Goal: Task Accomplishment & Management: Use online tool/utility

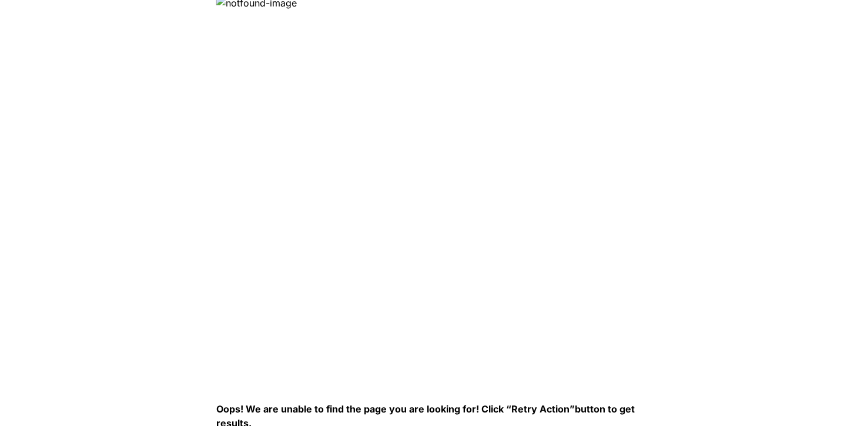
scroll to position [4, 0]
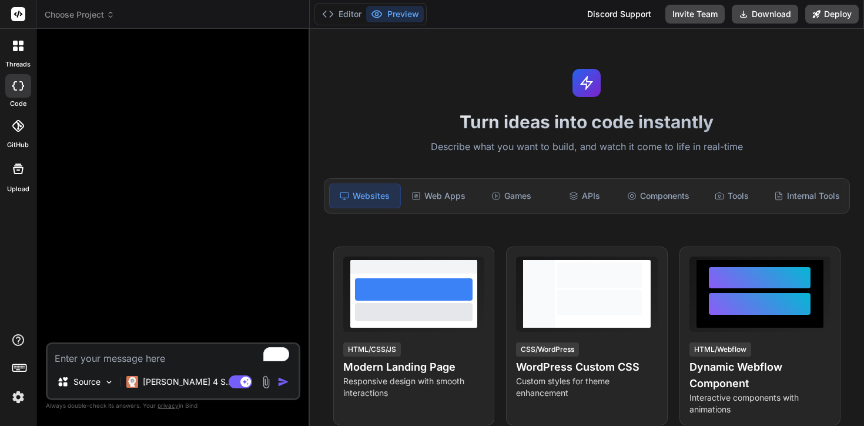
click at [80, 8] on header "Choose Project Created with Pixso." at bounding box center [172, 14] width 273 height 29
click at [72, 28] on header "Choose Project Created with Pixso." at bounding box center [172, 14] width 273 height 29
click at [22, 175] on div at bounding box center [18, 169] width 28 height 28
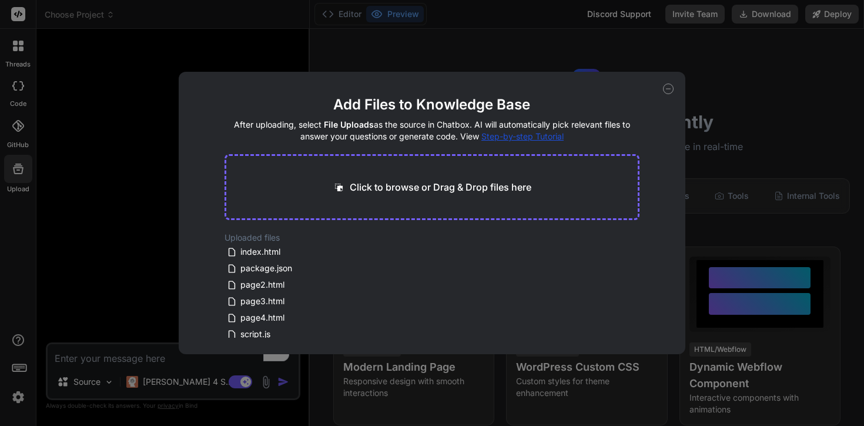
click at [16, 126] on div "Add Files to Knowledge Base After uploading, select File Uploads as the source …" at bounding box center [432, 213] width 864 height 426
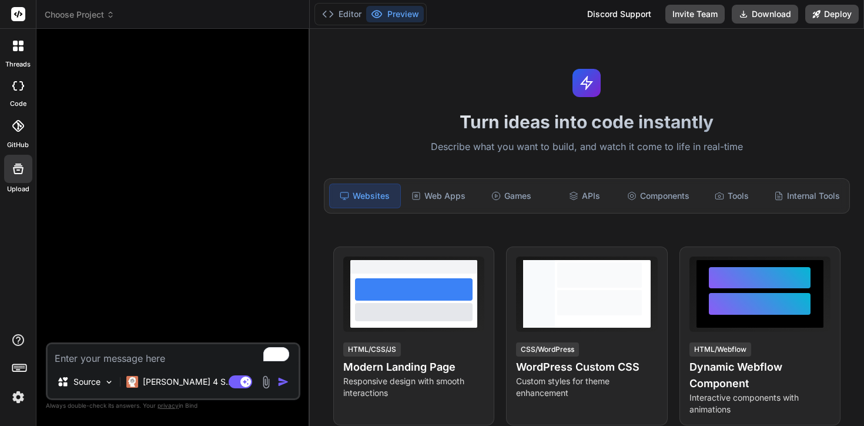
click at [18, 128] on icon at bounding box center [18, 126] width 12 height 12
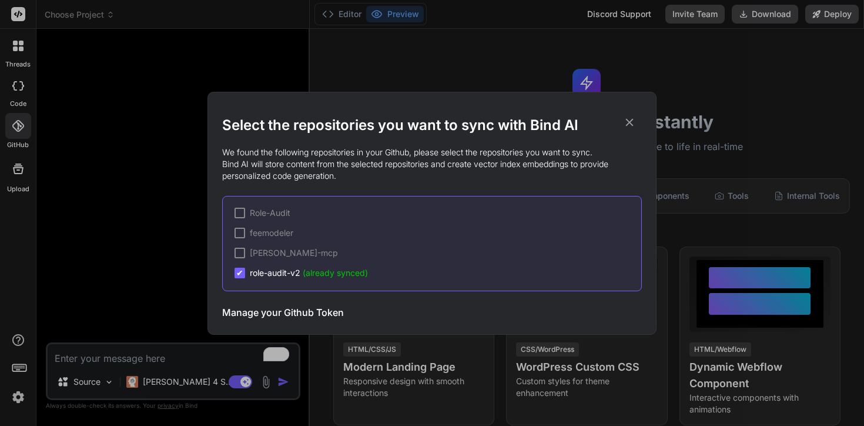
click at [275, 272] on span "role-audit-v2 (already synced)" at bounding box center [309, 273] width 118 height 12
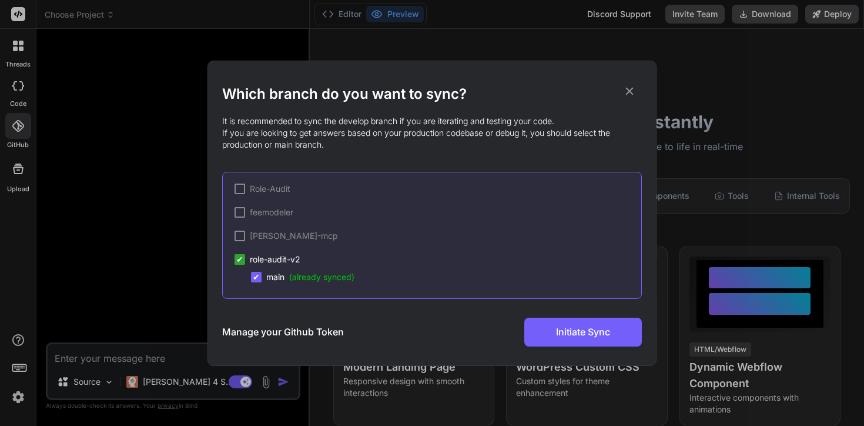
click at [280, 278] on span "main (already synced)" at bounding box center [310, 277] width 88 height 12
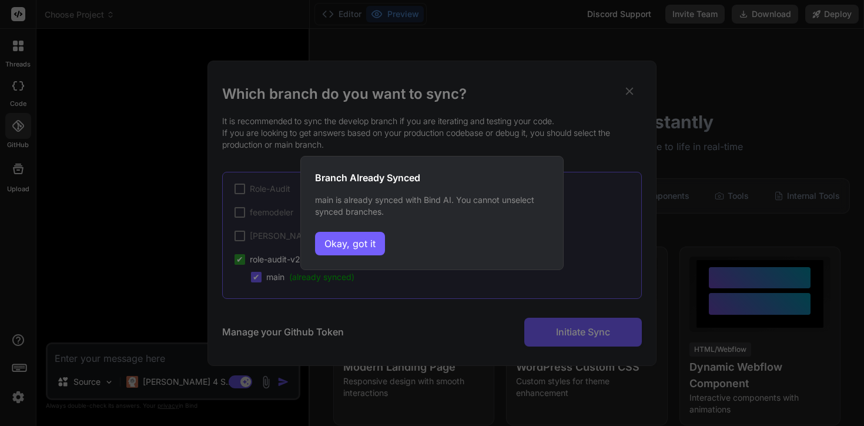
click at [280, 278] on div "Branch Already Synced main is already synced with Bind AI. You cannot unselect …" at bounding box center [432, 213] width 864 height 426
click at [350, 242] on button "Okay, got it" at bounding box center [350, 244] width 70 height 24
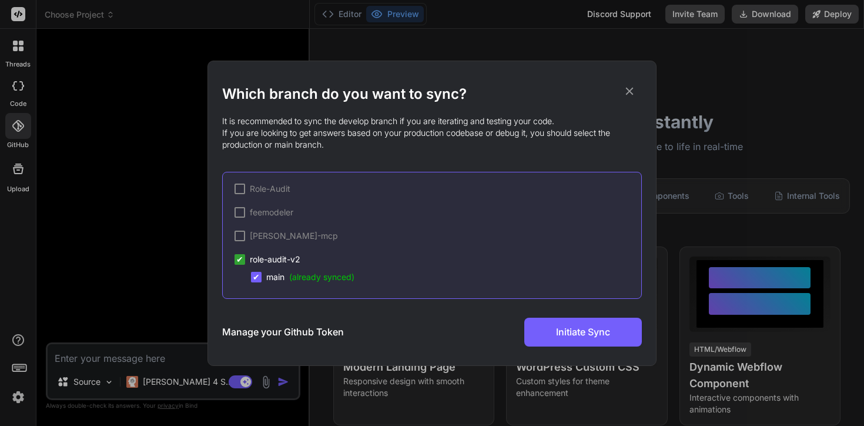
click at [630, 93] on icon at bounding box center [629, 91] width 13 height 13
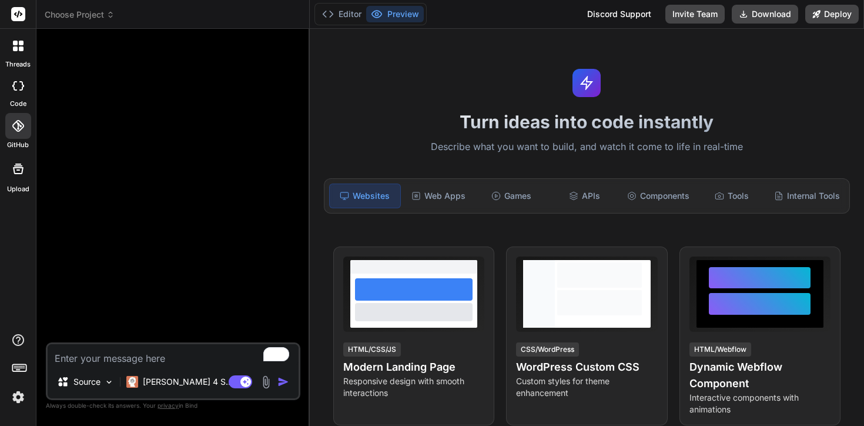
click at [14, 89] on icon at bounding box center [18, 85] width 12 height 9
click at [14, 52] on div at bounding box center [18, 46] width 25 height 25
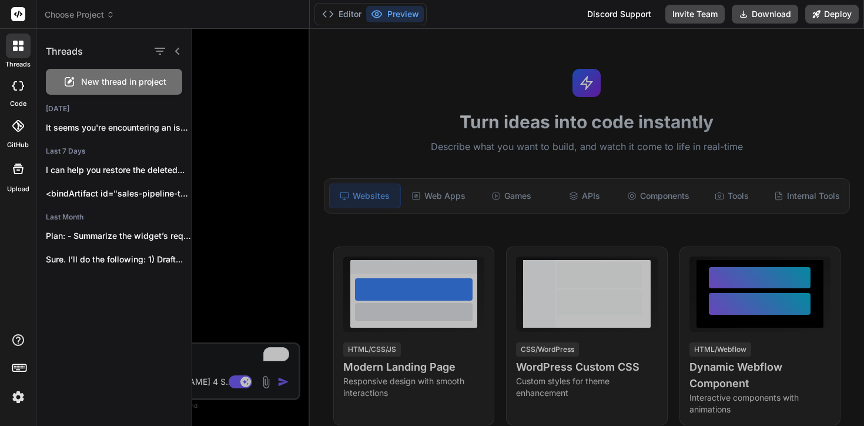
click at [19, 180] on div at bounding box center [18, 169] width 28 height 28
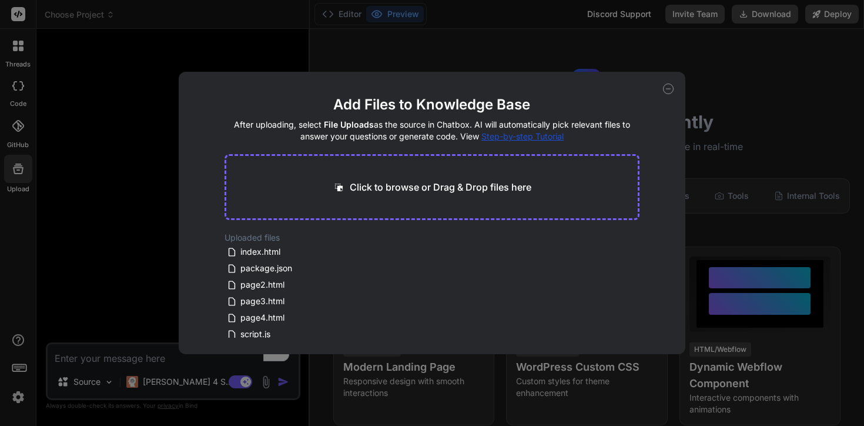
click at [20, 12] on div "Add Files to Knowledge Base After uploading, select File Uploads as the source …" at bounding box center [432, 213] width 864 height 426
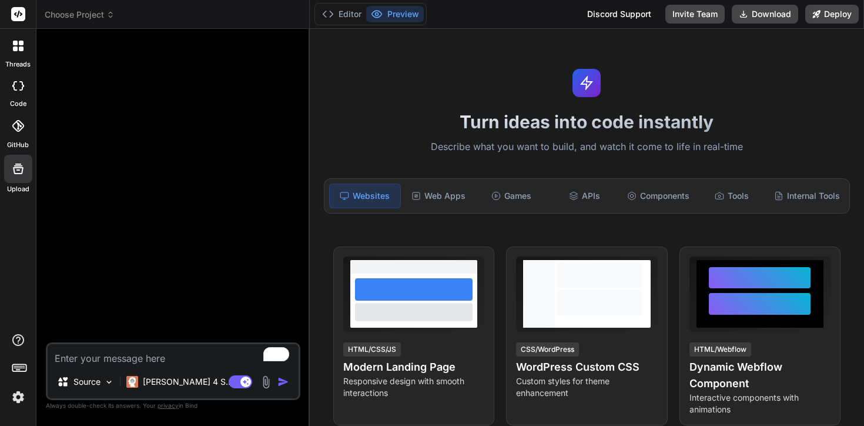
click at [75, 14] on span "Choose Project" at bounding box center [80, 15] width 70 height 12
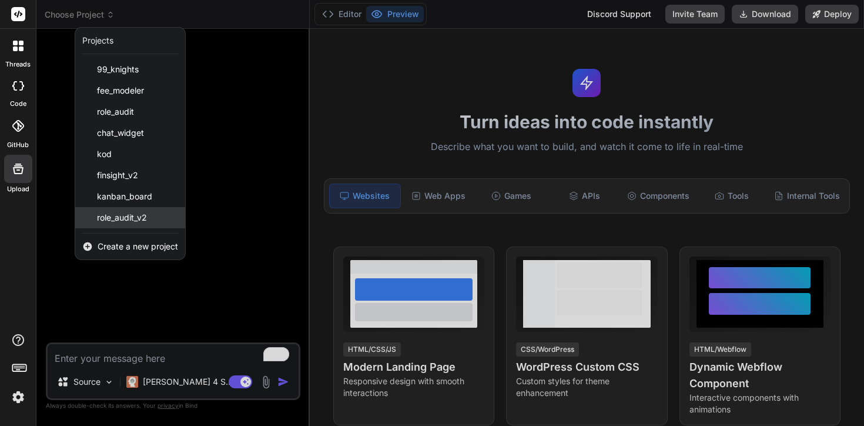
click at [138, 221] on span "role_audit_v2" at bounding box center [122, 218] width 50 height 12
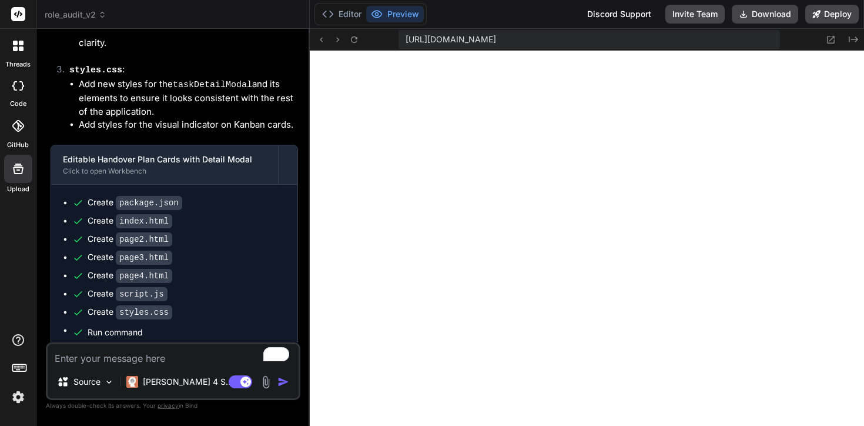
scroll to position [480, 0]
type textarea "x"
